Goal: Information Seeking & Learning: Check status

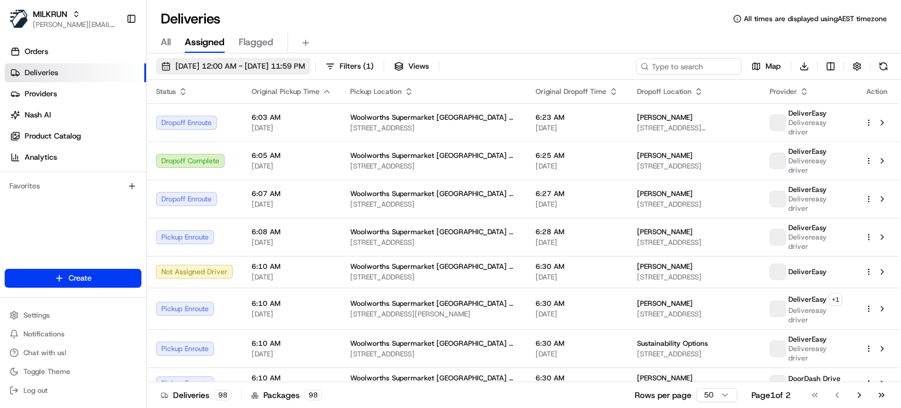
click at [305, 67] on span "[DATE] 12:00 AM - [DATE] 11:59 PM" at bounding box center [240, 66] width 130 height 11
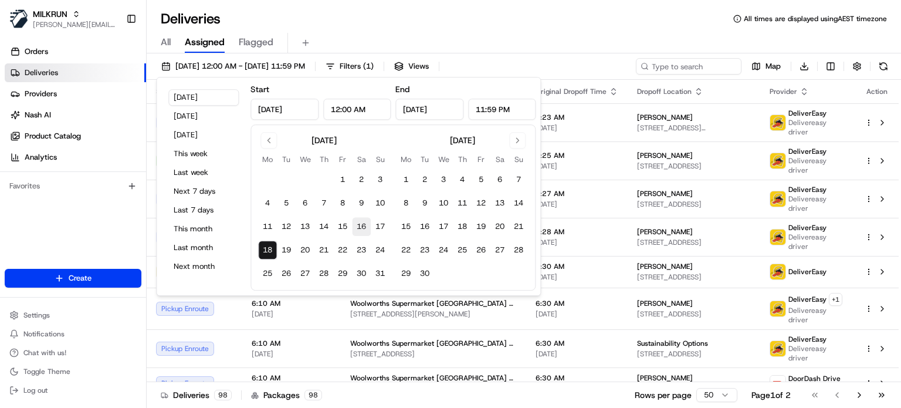
click at [361, 223] on button "16" at bounding box center [361, 226] width 19 height 19
type input "Aug 16, 2025"
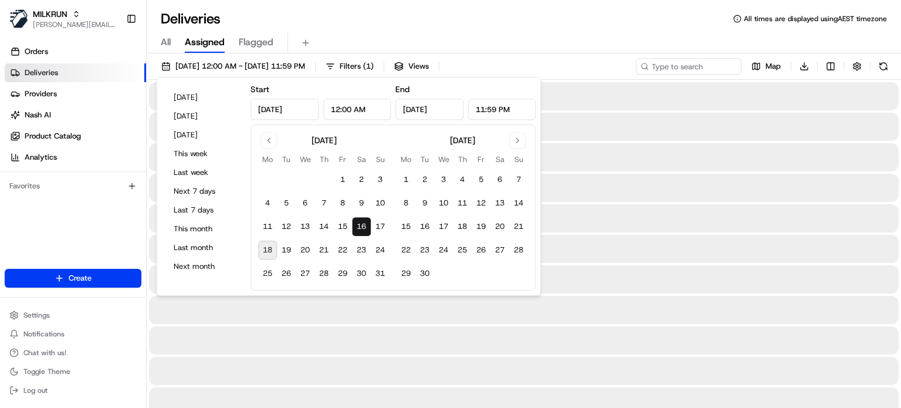
click at [361, 223] on button "16" at bounding box center [361, 226] width 19 height 19
click at [641, 11] on div "Deliveries All times are displayed using AEST timezone" at bounding box center [524, 18] width 755 height 19
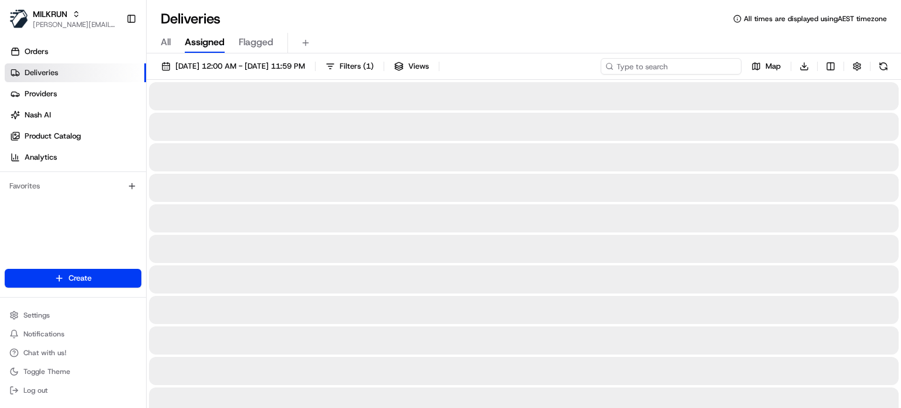
click at [691, 67] on input at bounding box center [671, 66] width 141 height 16
paste input "[PERSON_NAME]"
type input "[PERSON_NAME]"
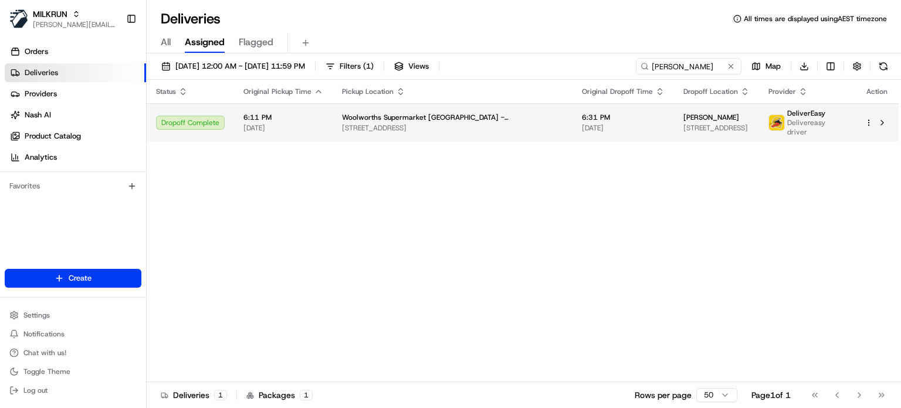
click at [457, 129] on span "[STREET_ADDRESS]" at bounding box center [452, 127] width 221 height 9
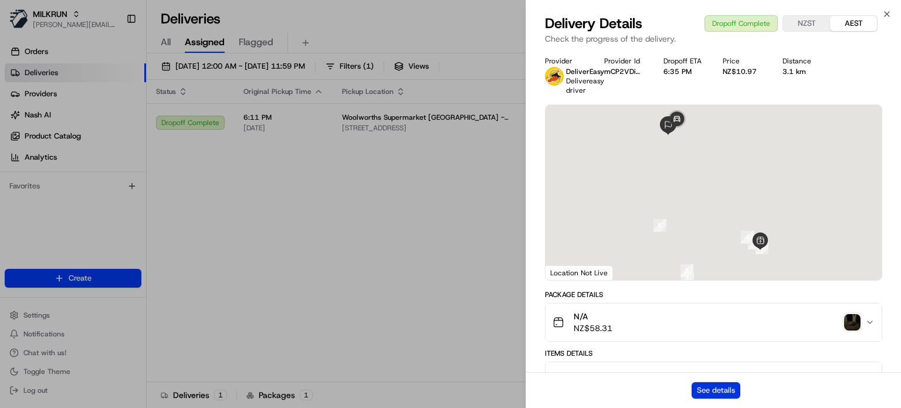
click at [722, 389] on button "See details" at bounding box center [716, 390] width 49 height 16
